Goal: Entertainment & Leisure: Browse casually

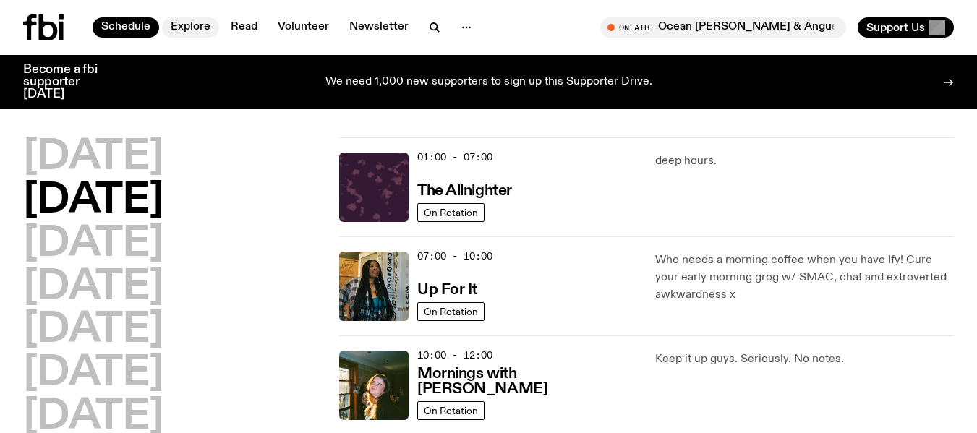
click at [171, 31] on link "Explore" at bounding box center [190, 27] width 57 height 20
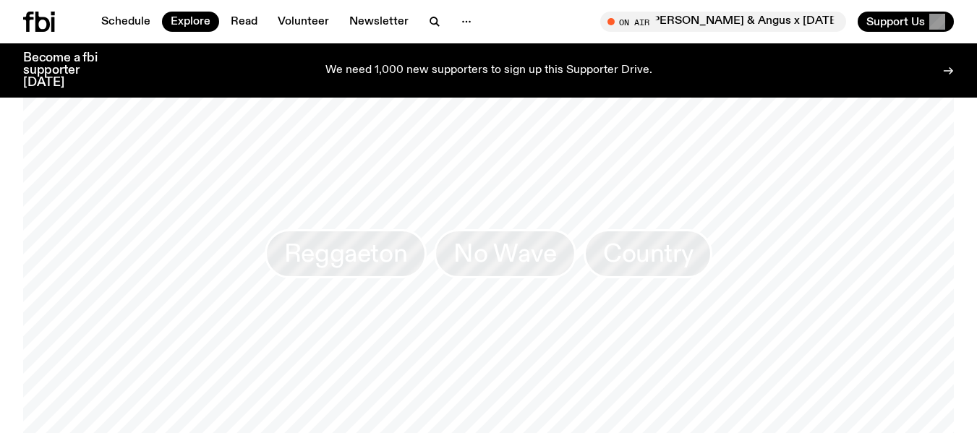
scroll to position [2782, 0]
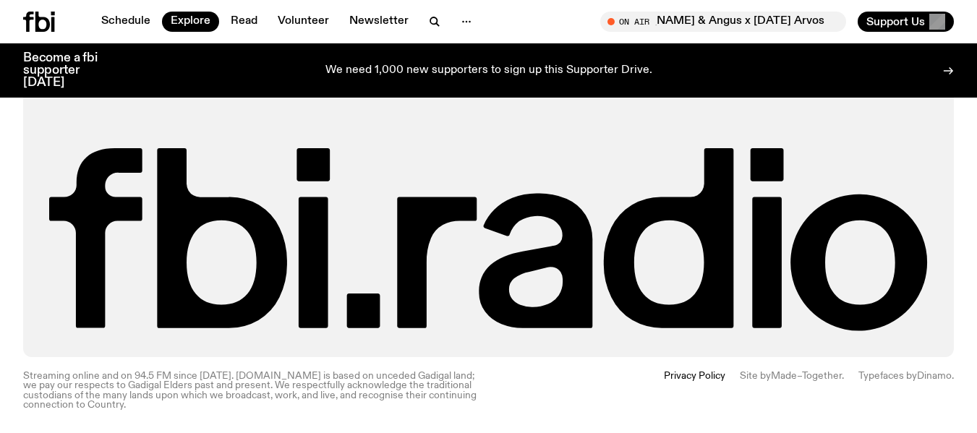
click at [38, 16] on icon at bounding box center [42, 22] width 14 height 20
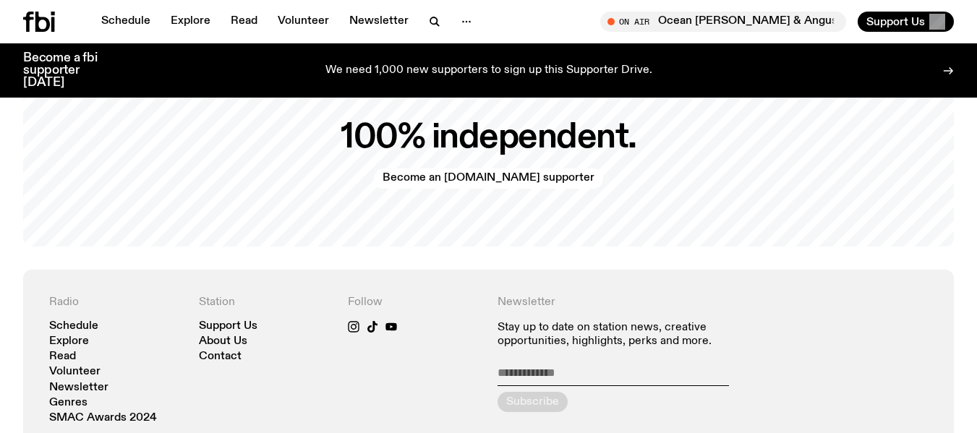
scroll to position [3230, 0]
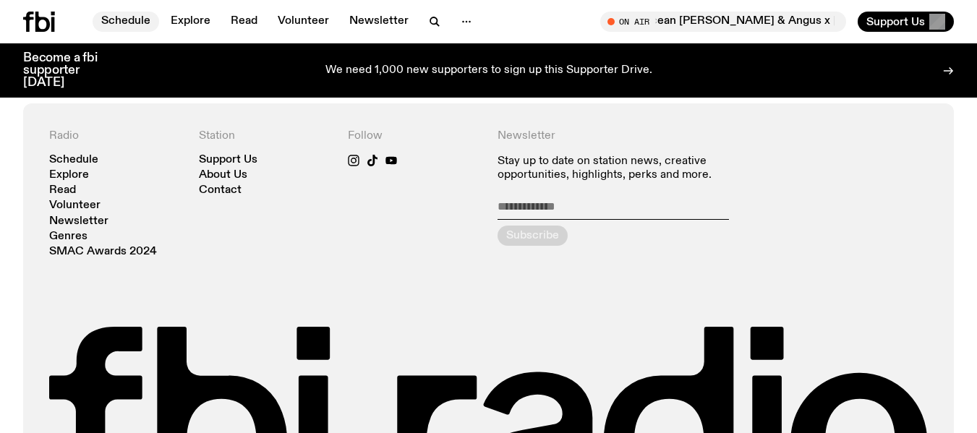
scroll to position [2941, 0]
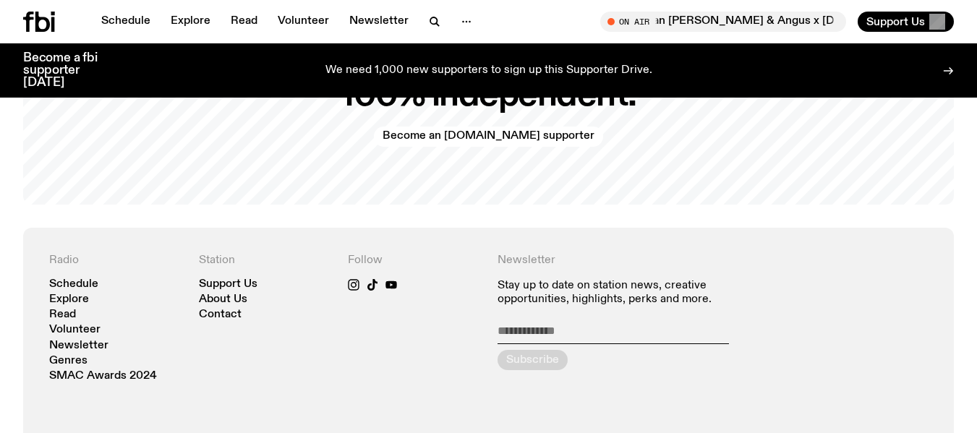
click at [40, 28] on icon at bounding box center [39, 22] width 32 height 20
